Goal: Check status: Check status

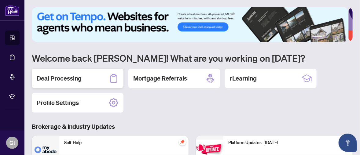
click at [65, 77] on h2 "Deal Processing" at bounding box center [59, 78] width 45 height 9
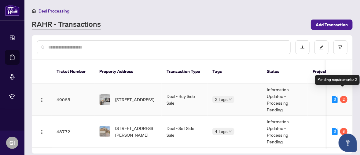
click at [344, 96] on div "2" at bounding box center [343, 99] width 7 height 7
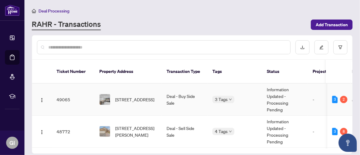
click at [339, 84] on td "3 2" at bounding box center [339, 100] width 25 height 32
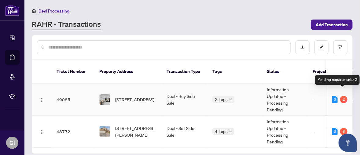
click at [341, 96] on div "2" at bounding box center [343, 99] width 7 height 7
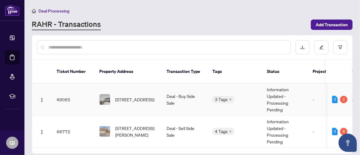
click at [276, 87] on td "Information Updated - Processing Pending" at bounding box center [285, 100] width 46 height 32
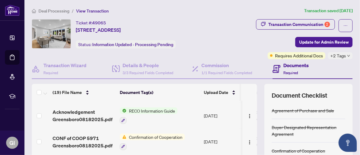
click at [162, 134] on span "Confirmation of Cooperation" at bounding box center [155, 137] width 58 height 7
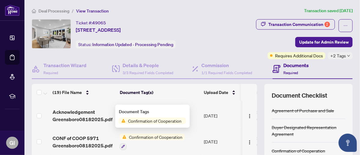
click at [293, 64] on h4 "Documents" at bounding box center [295, 65] width 25 height 7
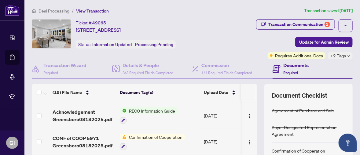
scroll to position [100, 0]
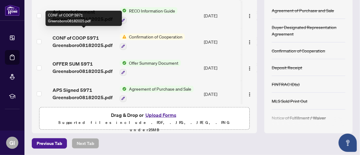
click at [80, 35] on span "CONF of COOP 5971 Greensboro08182025.pdf" at bounding box center [84, 42] width 62 height 15
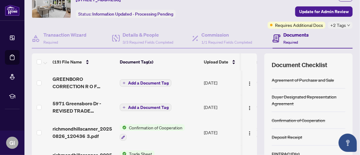
click at [149, 124] on span "Confirmation of Cooperation" at bounding box center [155, 127] width 58 height 7
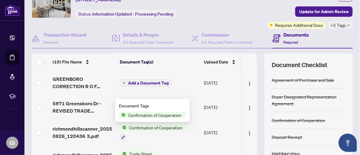
click at [149, 125] on span "Confirmation of Cooperation" at bounding box center [155, 127] width 58 height 7
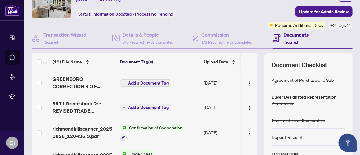
click at [149, 125] on span "Confirmation of Cooperation" at bounding box center [155, 127] width 58 height 7
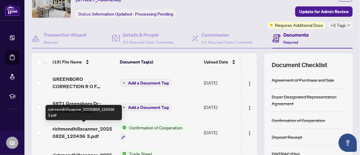
click at [84, 128] on span "richmondhillscanner_20250826_120436 3.pdf" at bounding box center [84, 132] width 62 height 15
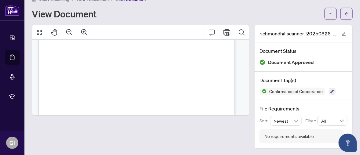
scroll to position [367, 0]
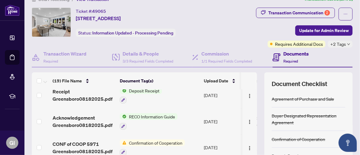
scroll to position [384, 0]
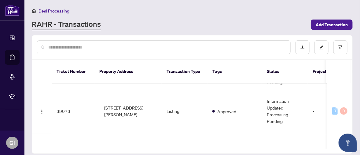
scroll to position [122, 0]
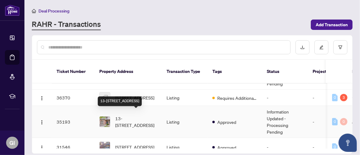
click at [130, 117] on span "13-[STREET_ADDRESS]" at bounding box center [136, 121] width 42 height 13
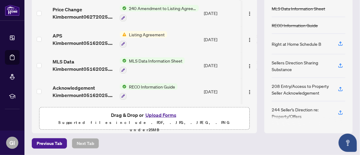
scroll to position [69, 0]
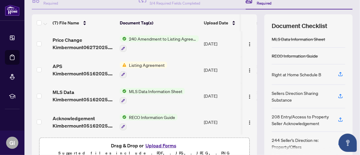
click at [144, 62] on span "Listing Agreement" at bounding box center [146, 65] width 41 height 7
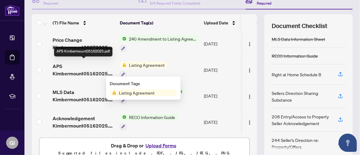
click at [71, 70] on span "APS Kimbermount05162025.pdf" at bounding box center [84, 70] width 62 height 15
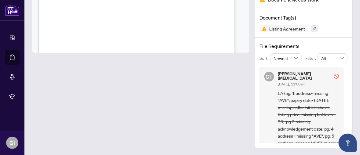
scroll to position [44, 0]
